Goal: Task Accomplishment & Management: Use online tool/utility

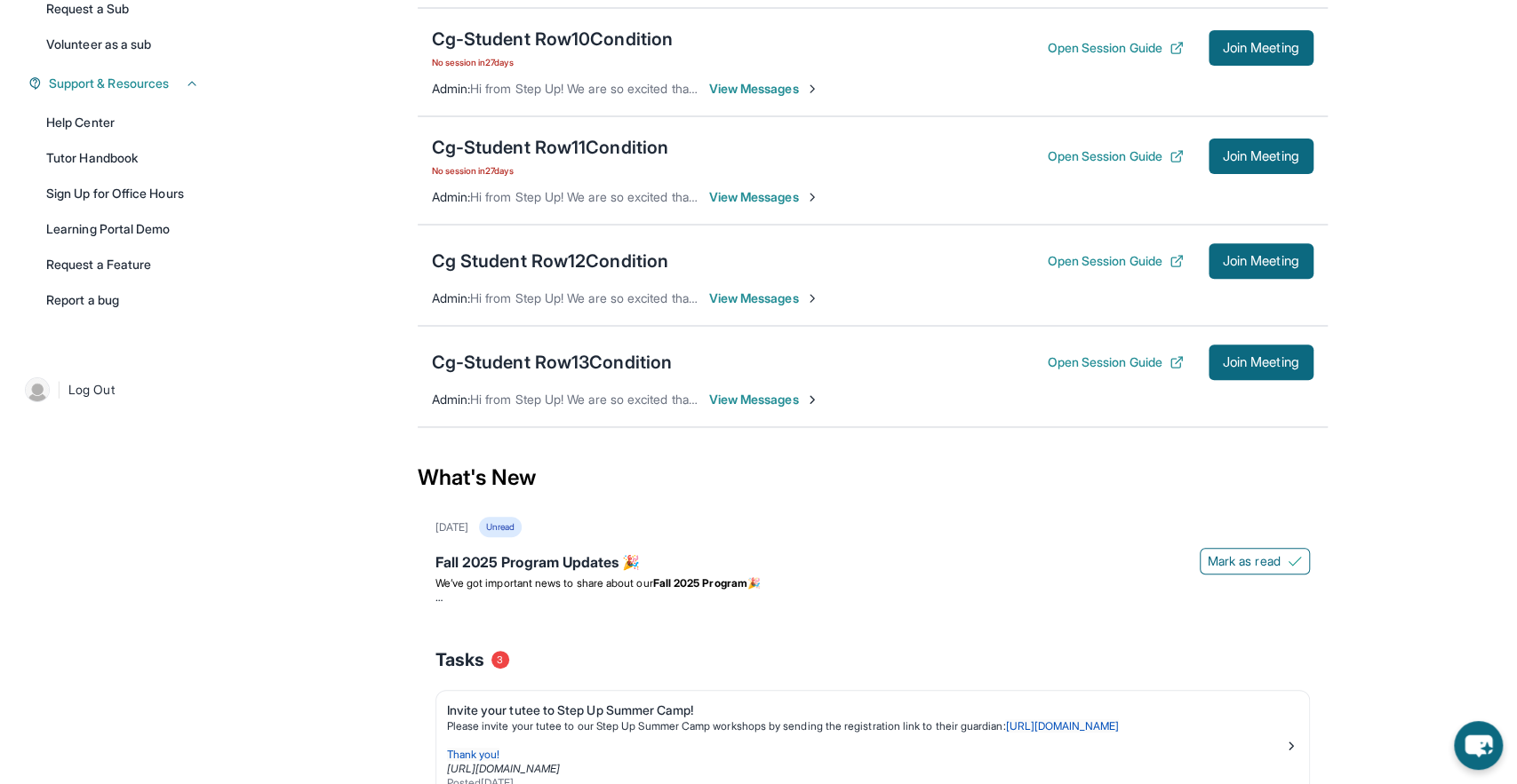
scroll to position [391, 0]
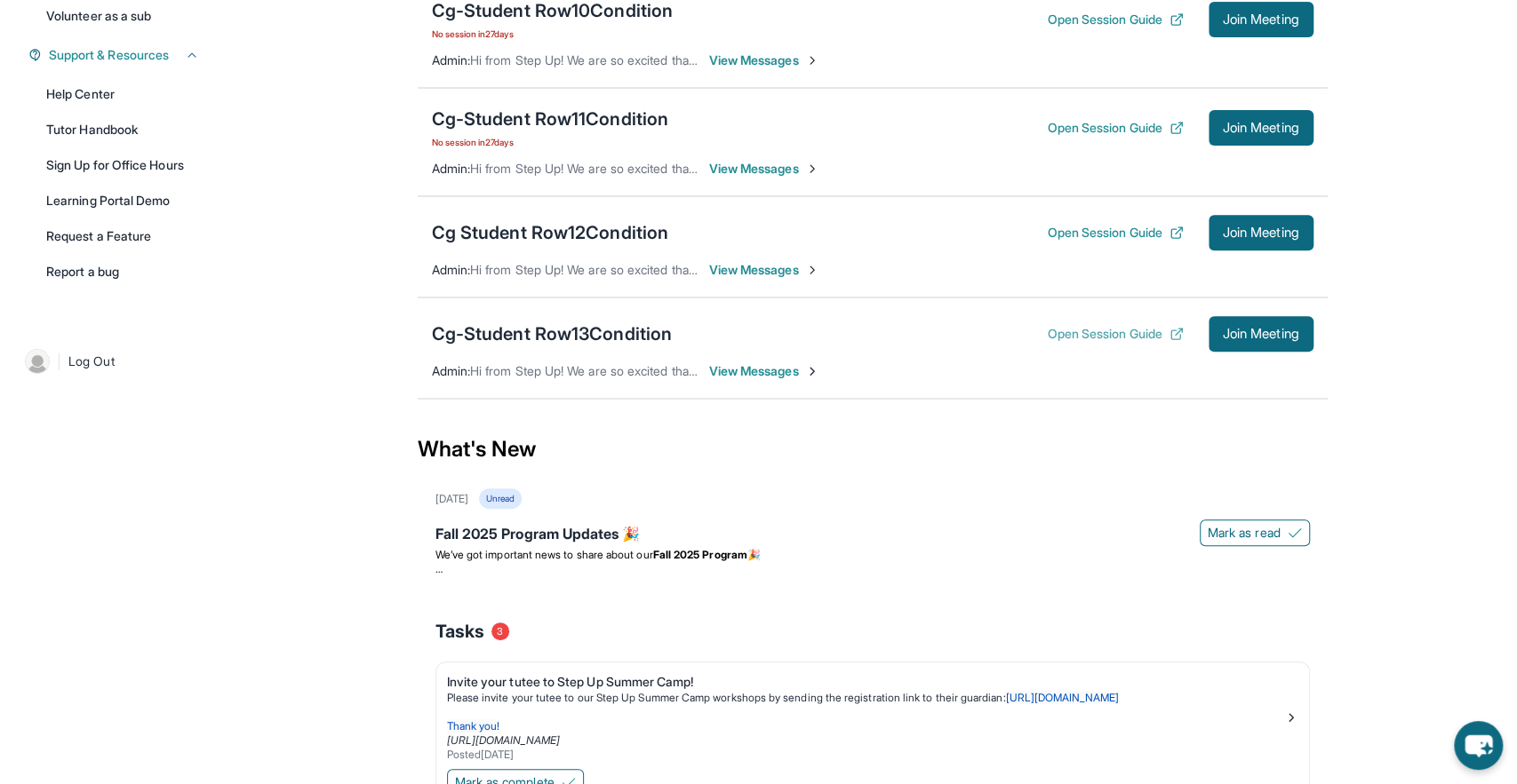
click at [1107, 336] on button "Open Session Guide" at bounding box center [1114, 334] width 136 height 18
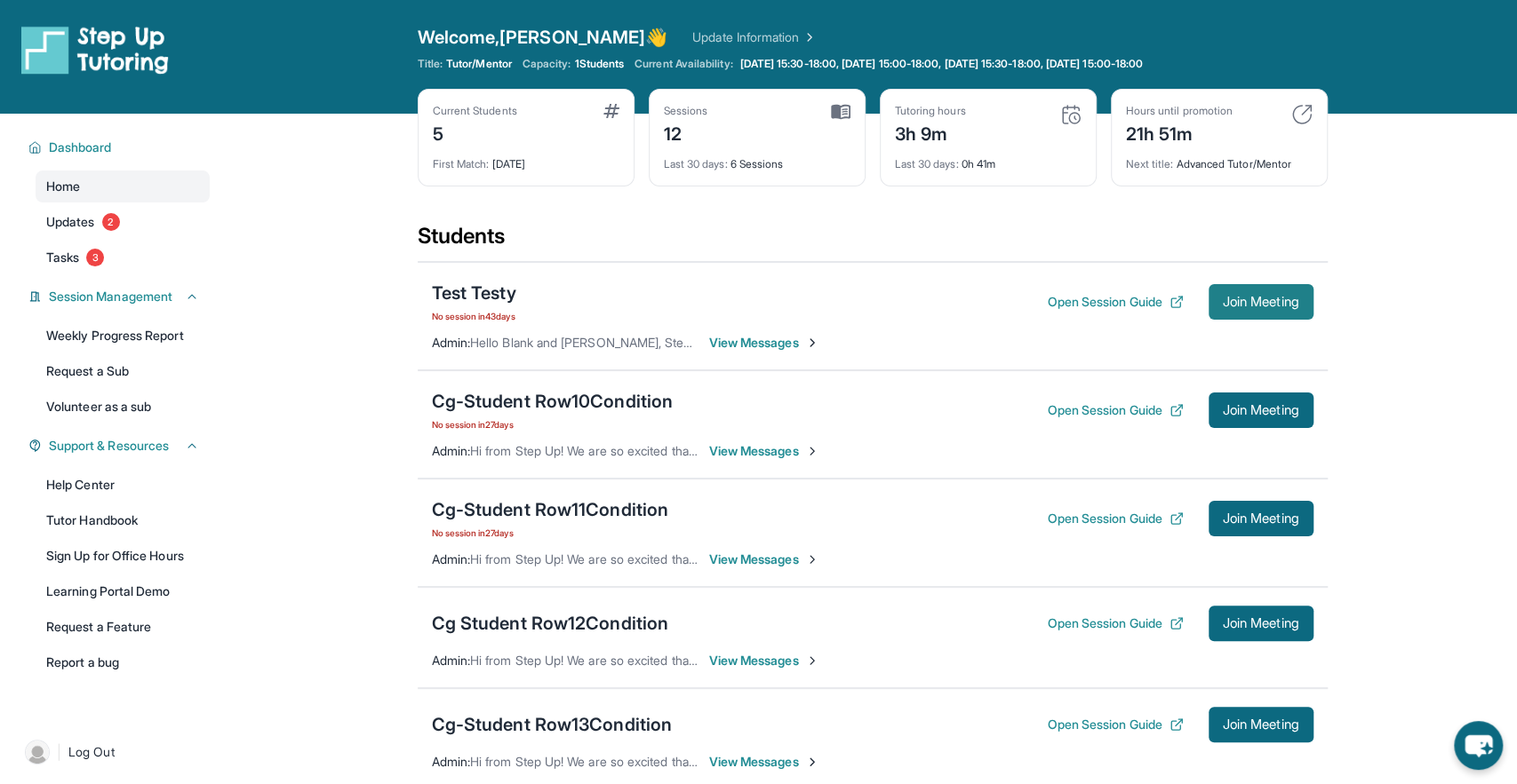
click at [1279, 305] on span "Join Meeting" at bounding box center [1260, 302] width 77 height 11
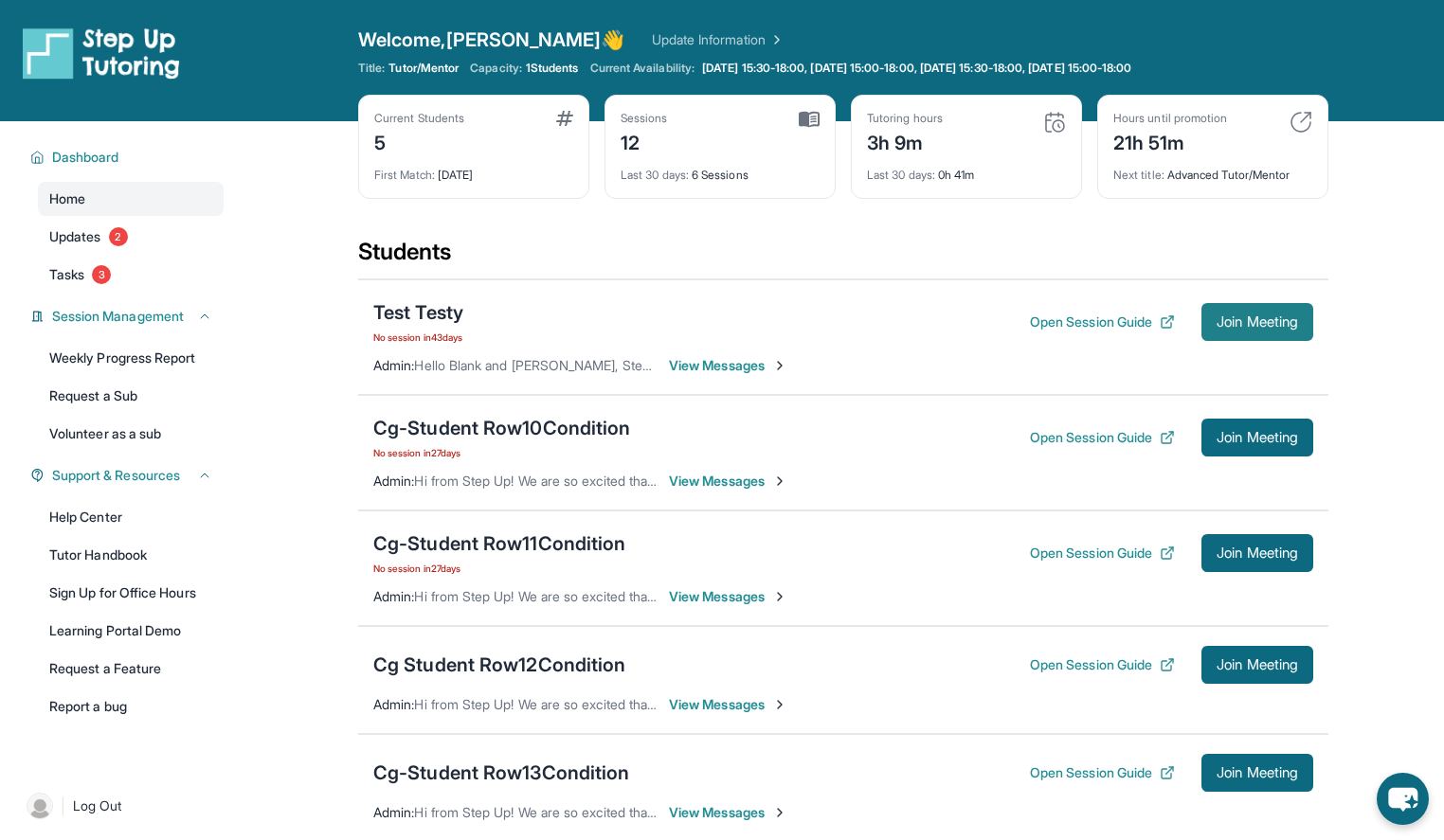
click at [1249, 319] on span "Join Meeting" at bounding box center [1257, 322] width 82 height 12
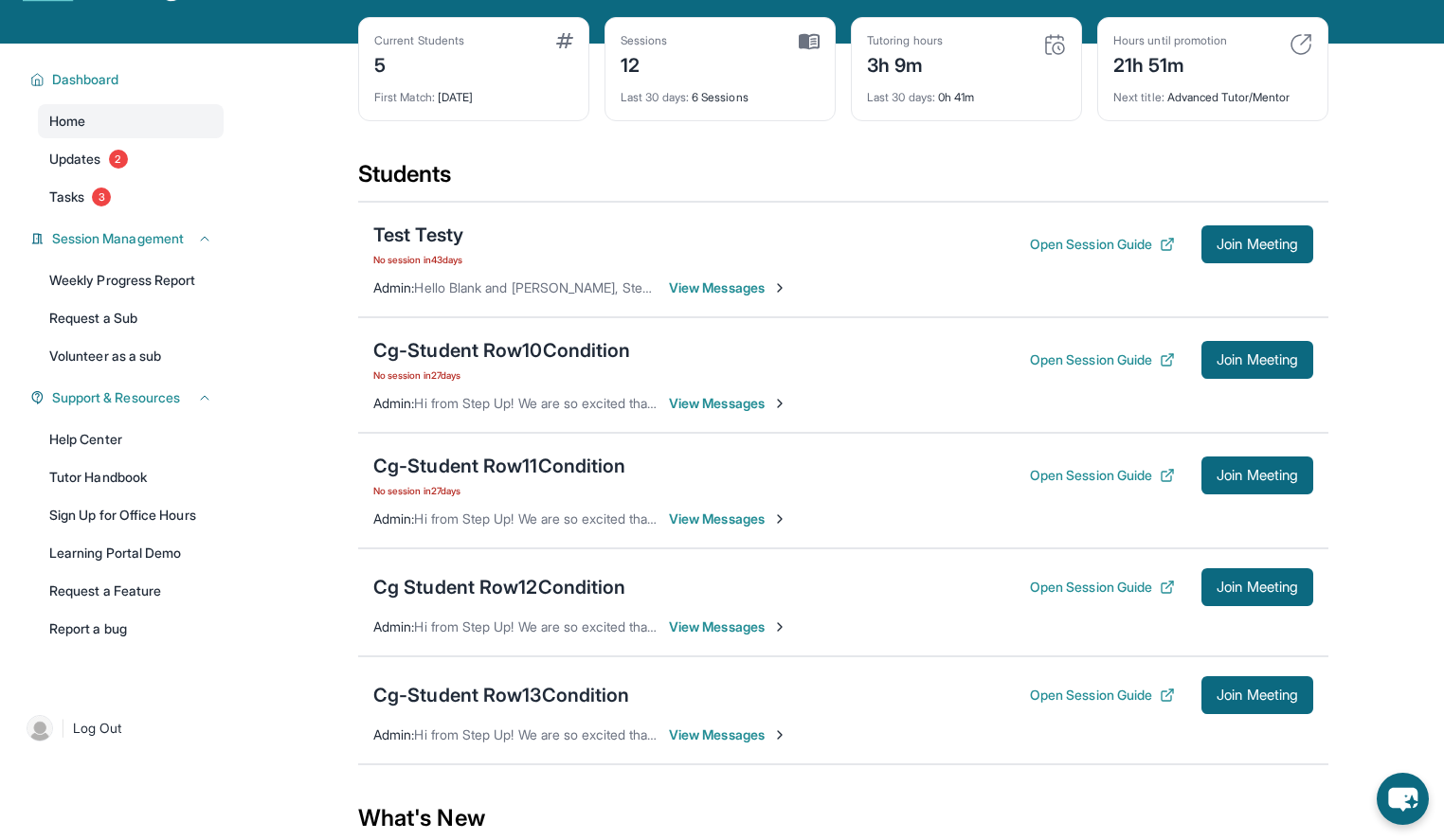
scroll to position [114, 0]
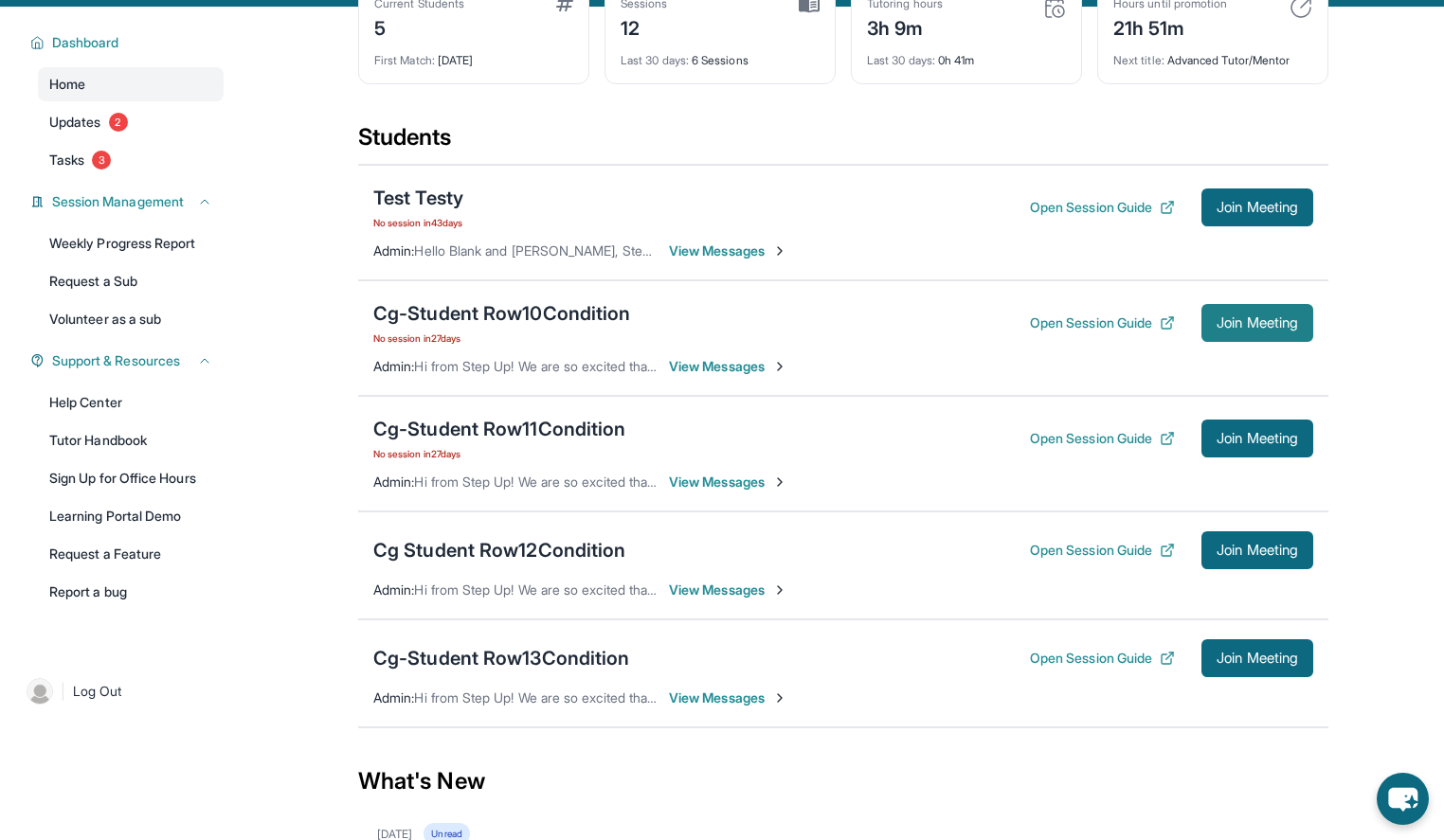
click at [1240, 308] on button "Join Meeting" at bounding box center [1257, 322] width 112 height 37
